Goal: Task Accomplishment & Management: Use online tool/utility

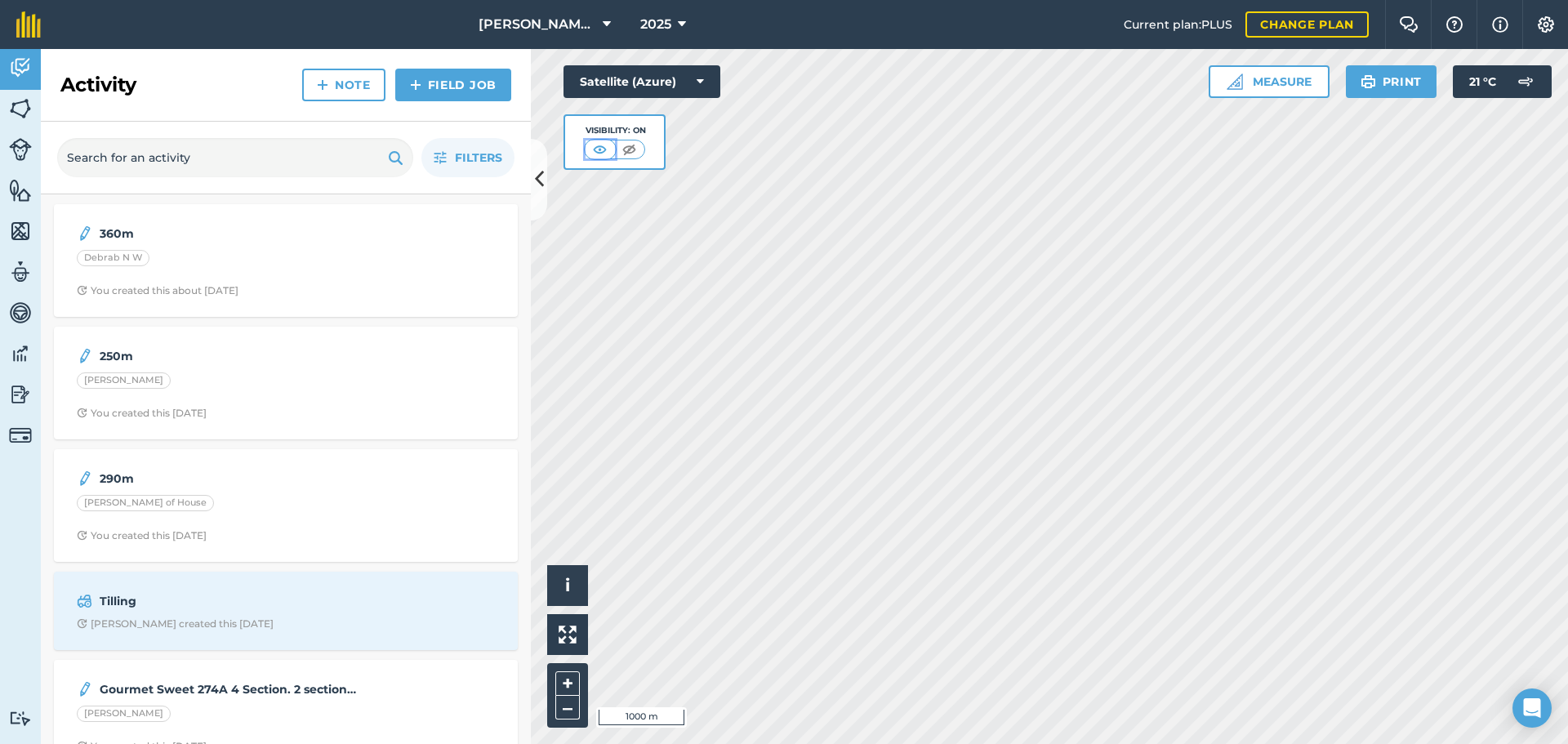
click at [599, 149] on img at bounding box center [600, 150] width 20 height 16
click at [536, 182] on icon at bounding box center [540, 179] width 9 height 28
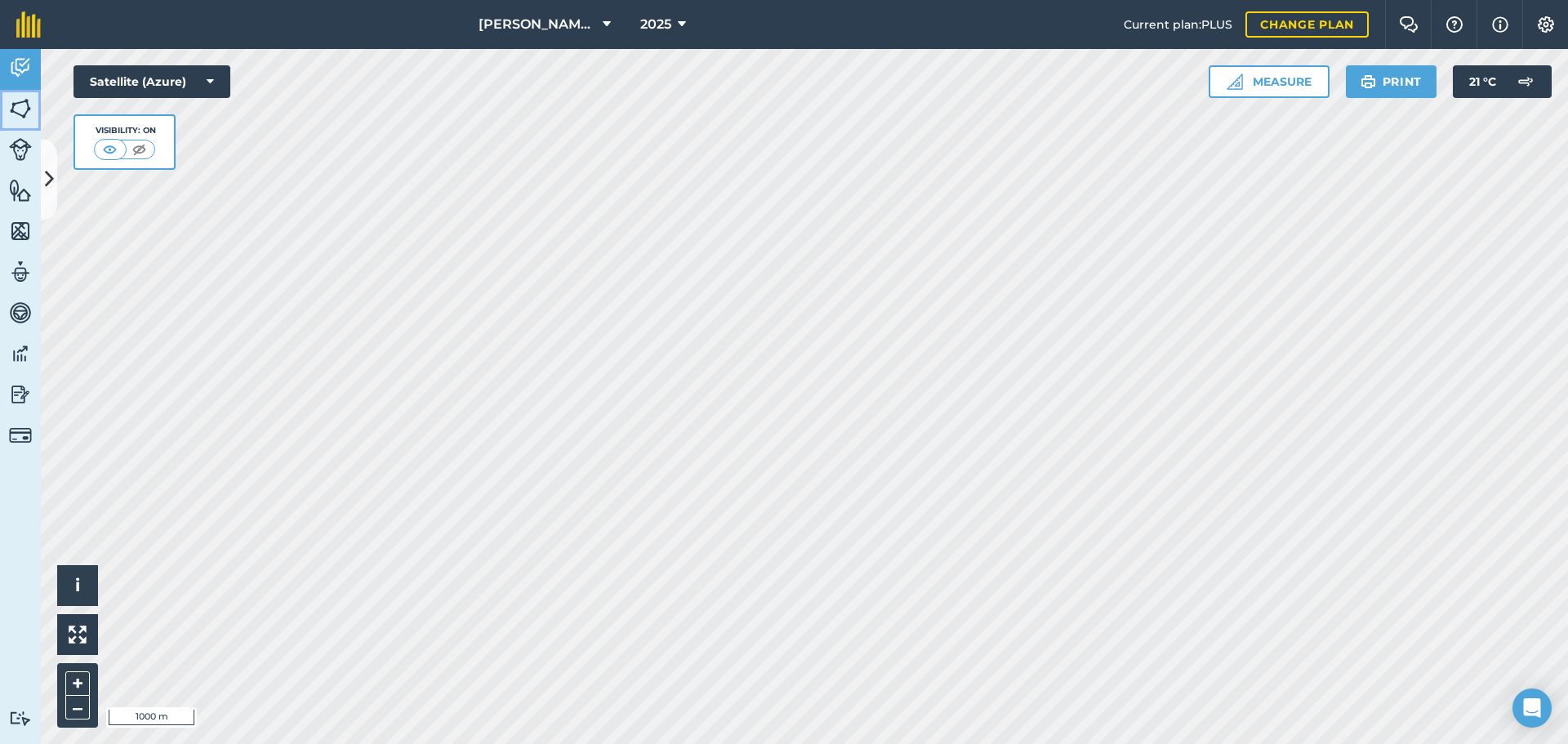
click at [23, 111] on img at bounding box center [20, 108] width 23 height 25
click at [55, 179] on button at bounding box center [49, 180] width 16 height 82
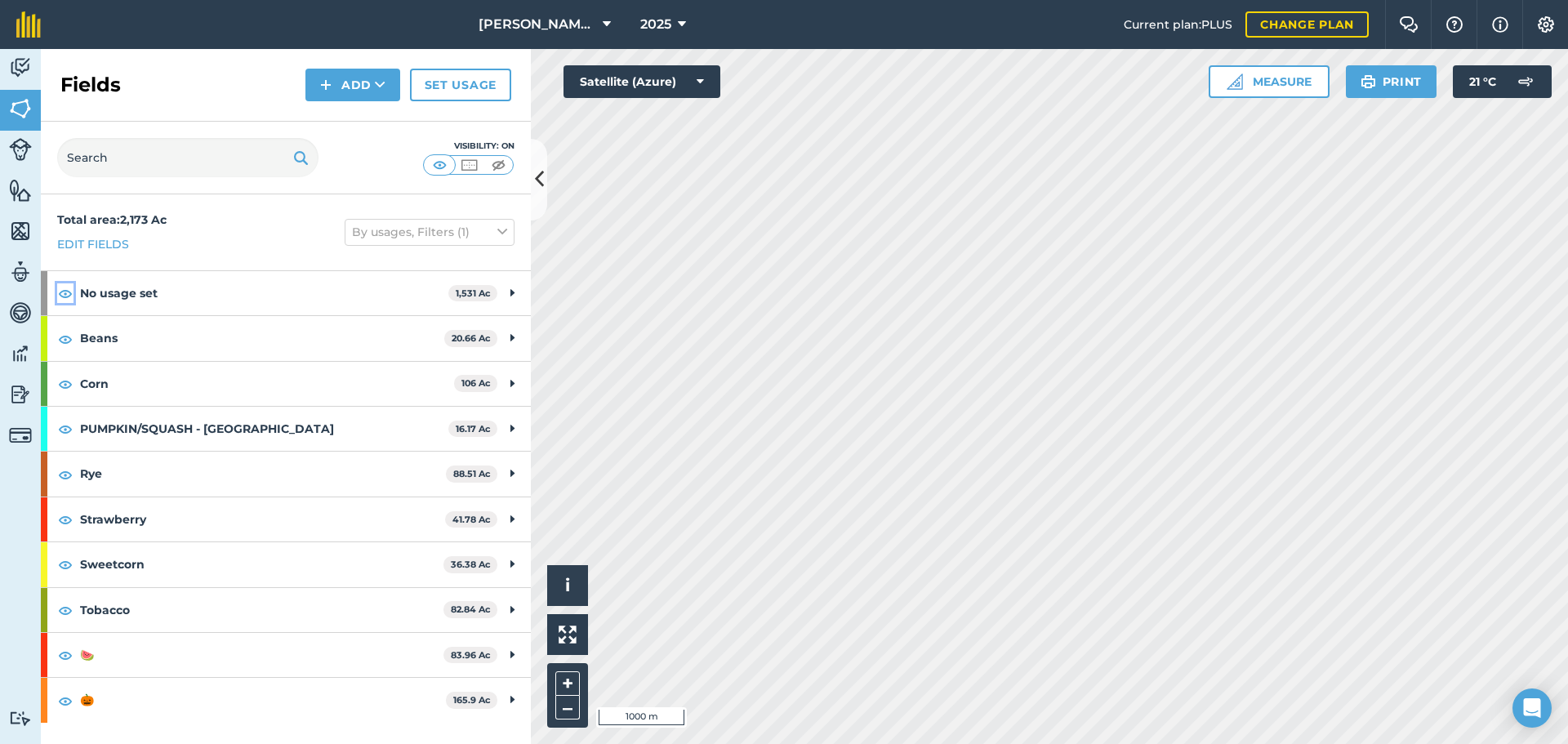
click at [60, 293] on img at bounding box center [65, 293] width 15 height 20
click at [64, 340] on img at bounding box center [65, 339] width 15 height 20
click at [67, 384] on img at bounding box center [65, 384] width 15 height 20
click at [68, 472] on img at bounding box center [65, 475] width 15 height 20
click at [64, 560] on img at bounding box center [65, 564] width 15 height 20
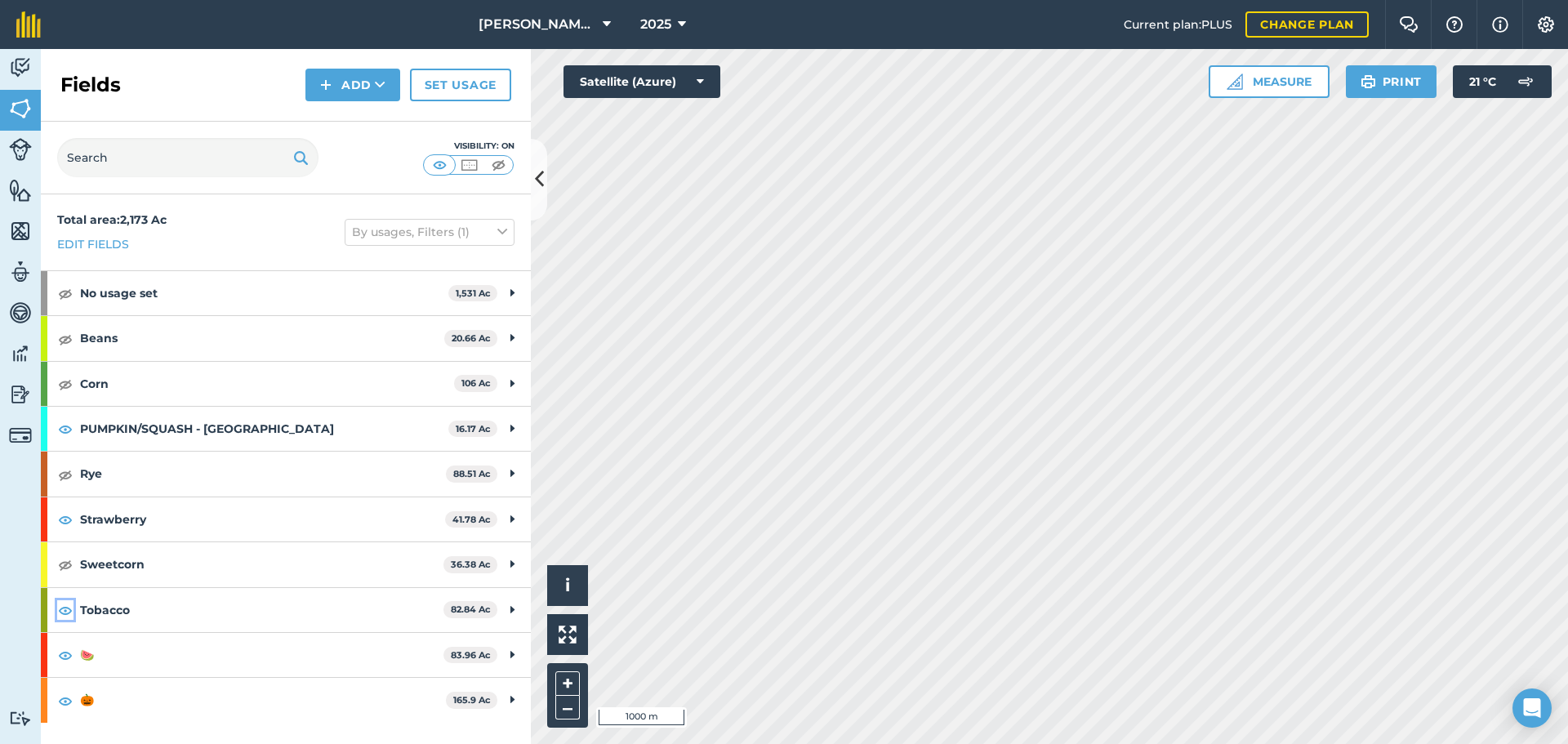
click at [66, 612] on img at bounding box center [65, 610] width 15 height 20
click at [1394, 77] on button "Print" at bounding box center [1392, 82] width 92 height 33
click at [537, 182] on icon at bounding box center [540, 179] width 9 height 28
